Goal: Transaction & Acquisition: Subscribe to service/newsletter

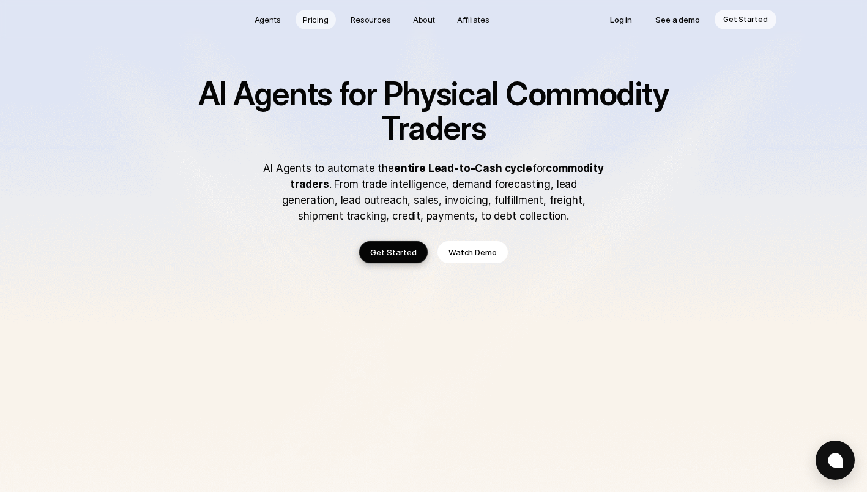
click at [314, 17] on p "Pricing" at bounding box center [316, 19] width 26 height 12
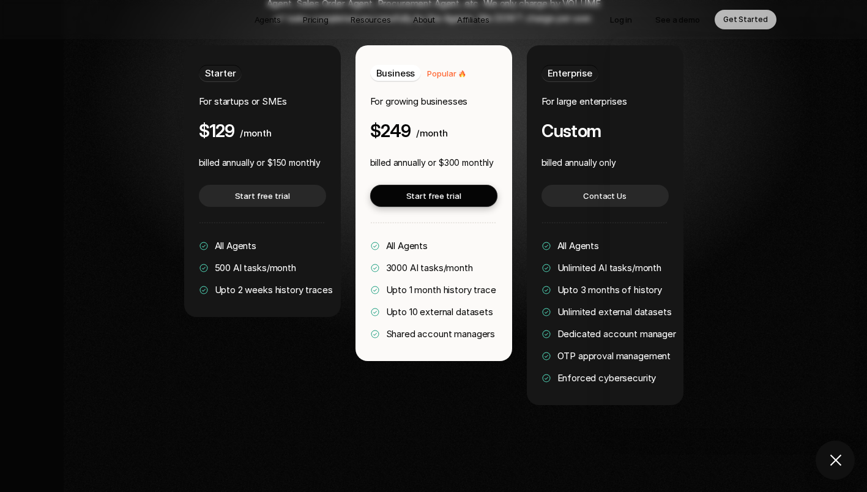
scroll to position [2428, 0]
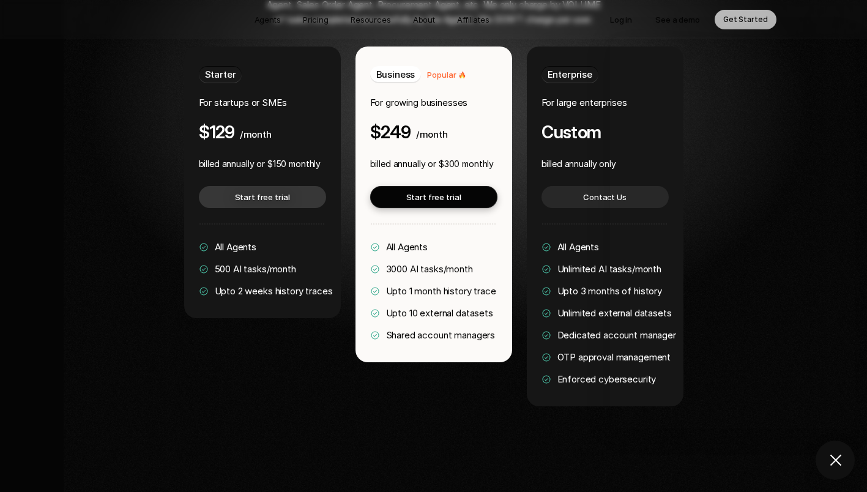
click at [251, 191] on p "Start free trial" at bounding box center [262, 197] width 55 height 12
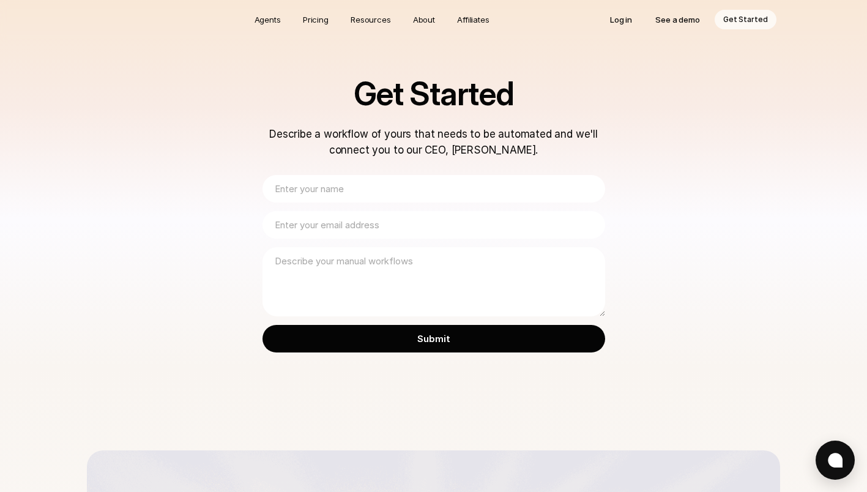
click at [338, 227] on input "email" at bounding box center [433, 225] width 343 height 28
click at [322, 188] on input "text" at bounding box center [433, 189] width 343 height 28
click at [422, 17] on p "About" at bounding box center [424, 19] width 22 height 12
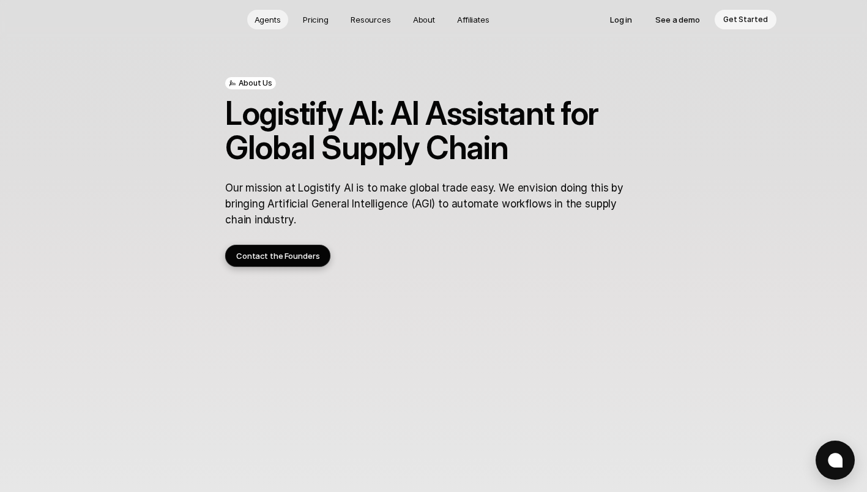
click at [267, 18] on p "Agents" at bounding box center [267, 19] width 26 height 12
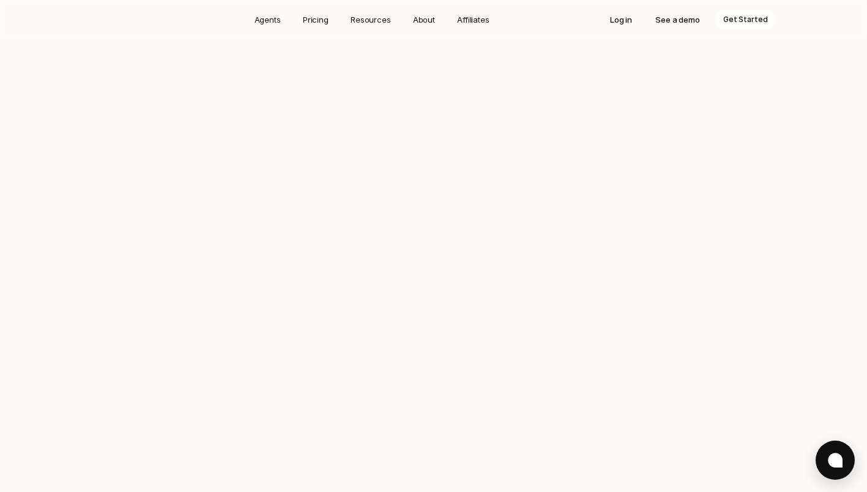
scroll to position [822, 0]
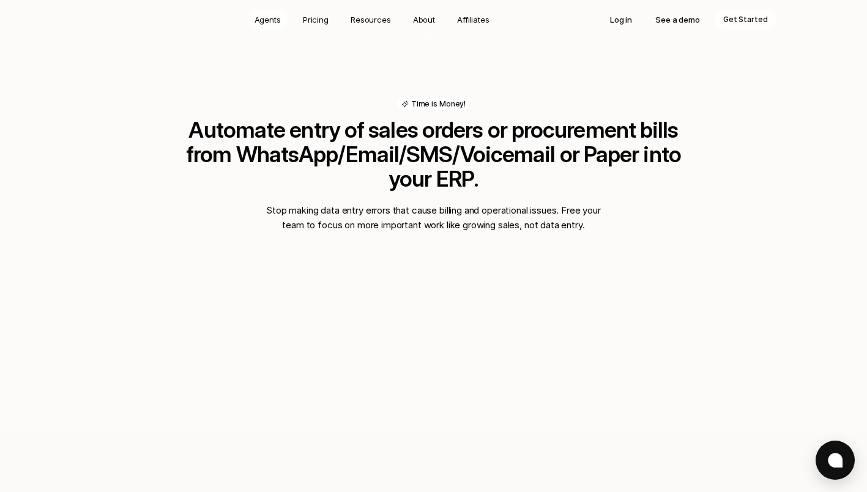
click at [267, 18] on p "Agents" at bounding box center [267, 19] width 26 height 12
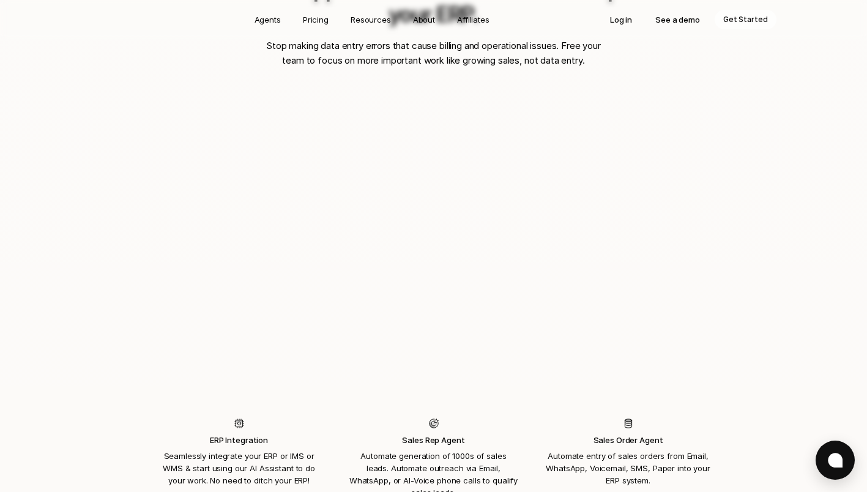
scroll to position [987, 0]
